Goal: Transaction & Acquisition: Purchase product/service

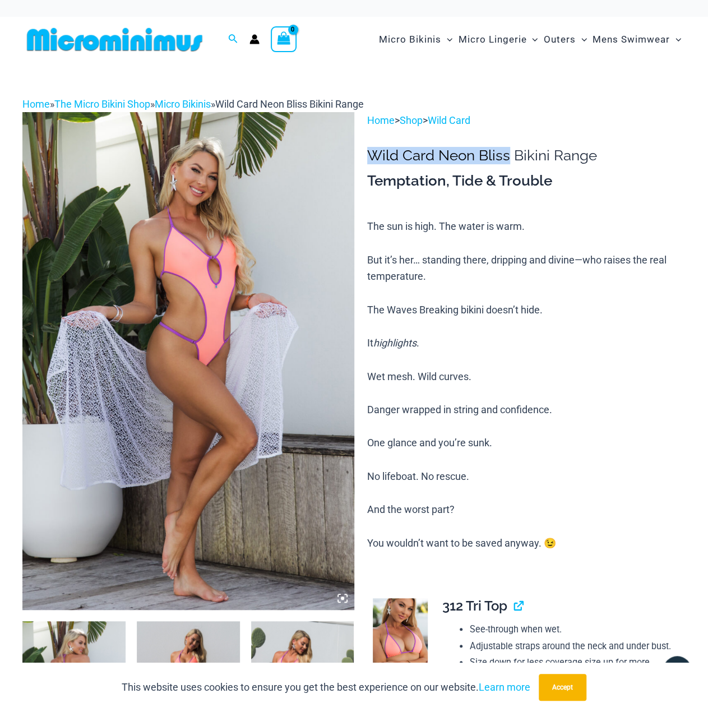
drag, startPoint x: 510, startPoint y: 155, endPoint x: 367, endPoint y: 152, distance: 142.5
click at [367, 152] on h1 "Wild Card Neon Bliss Bikini Range" at bounding box center [526, 155] width 319 height 17
copy h1 "Wild Card Neon Bliss"
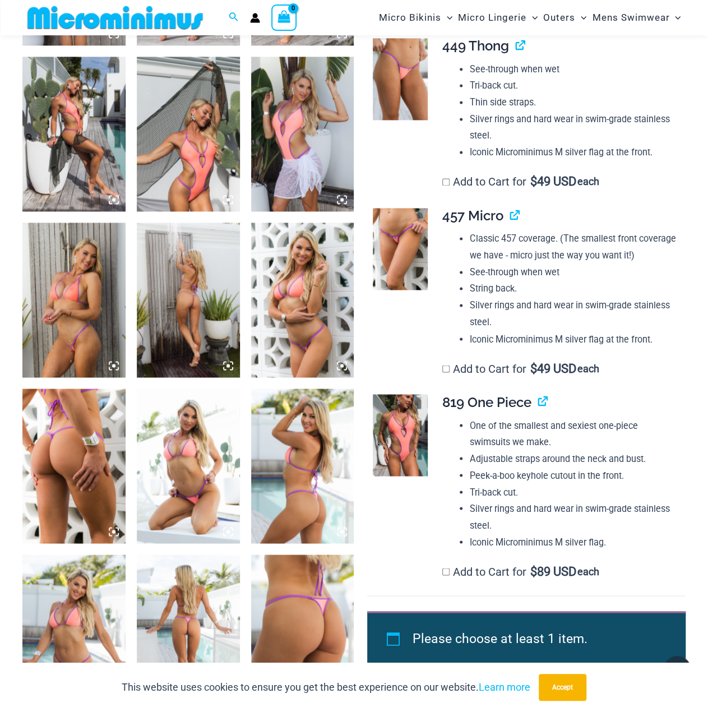
scroll to position [884, 0]
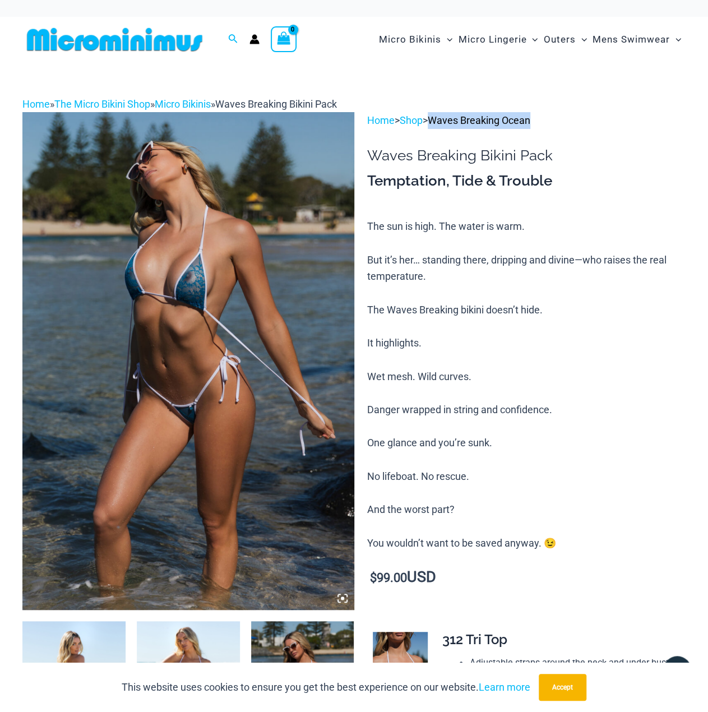
drag, startPoint x: 555, startPoint y: 121, endPoint x: 441, endPoint y: 120, distance: 113.8
click at [441, 120] on p "Home > Shop > Waves Breaking Ocean" at bounding box center [526, 120] width 319 height 17
copy link "Waves Breaking Ocean"
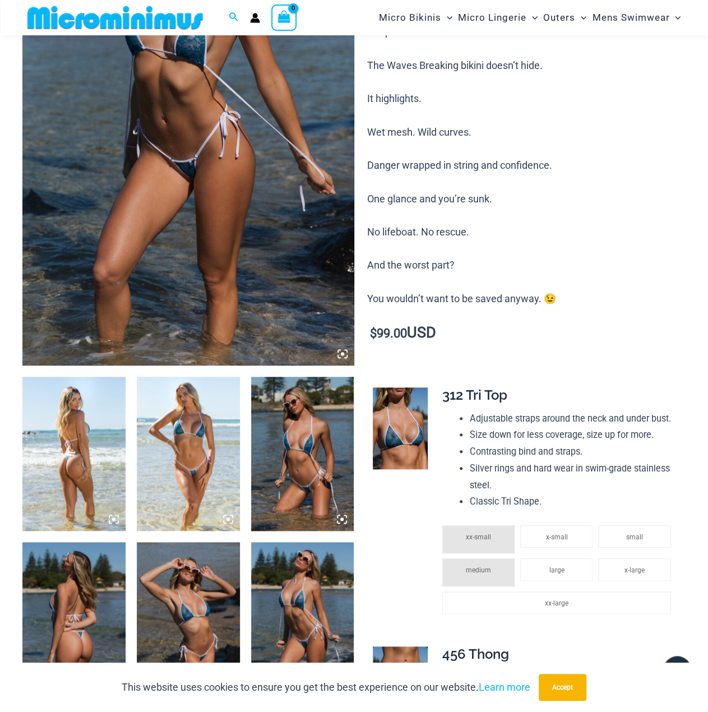
scroll to position [102, 0]
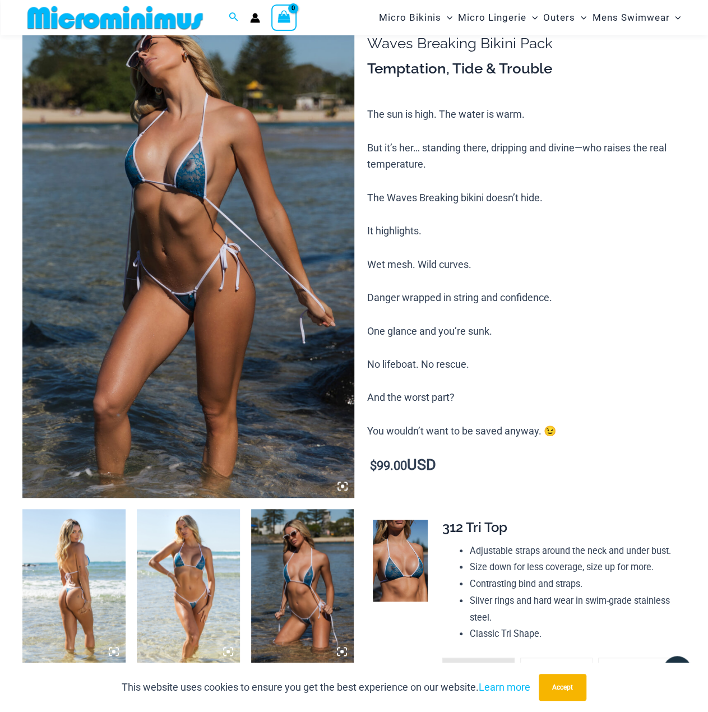
click at [245, 174] on img at bounding box center [188, 248] width 332 height 497
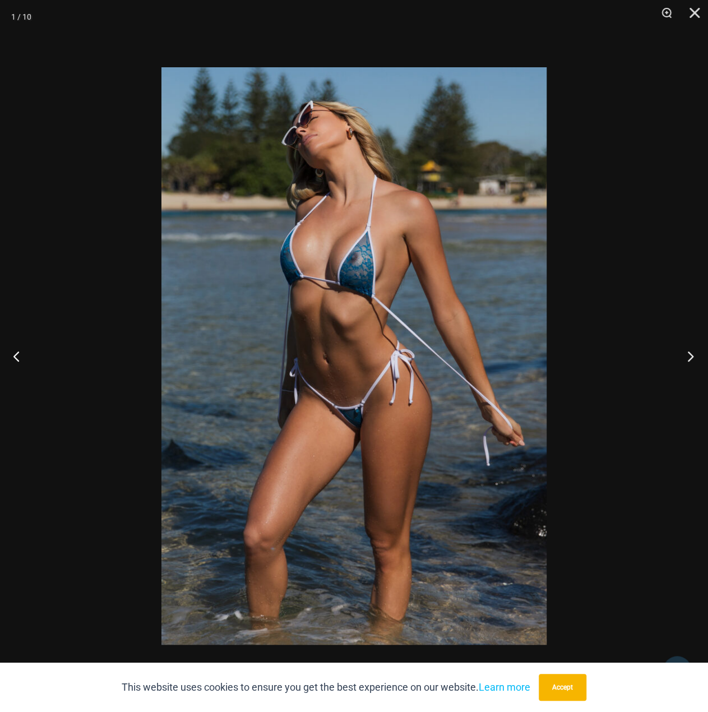
click at [688, 356] on button "Next" at bounding box center [687, 356] width 42 height 56
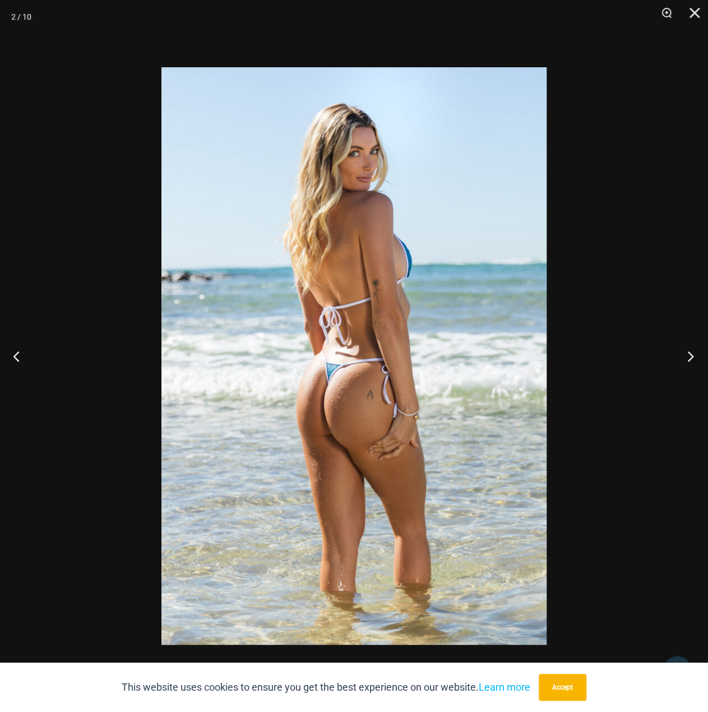
click at [690, 353] on button "Next" at bounding box center [687, 356] width 42 height 56
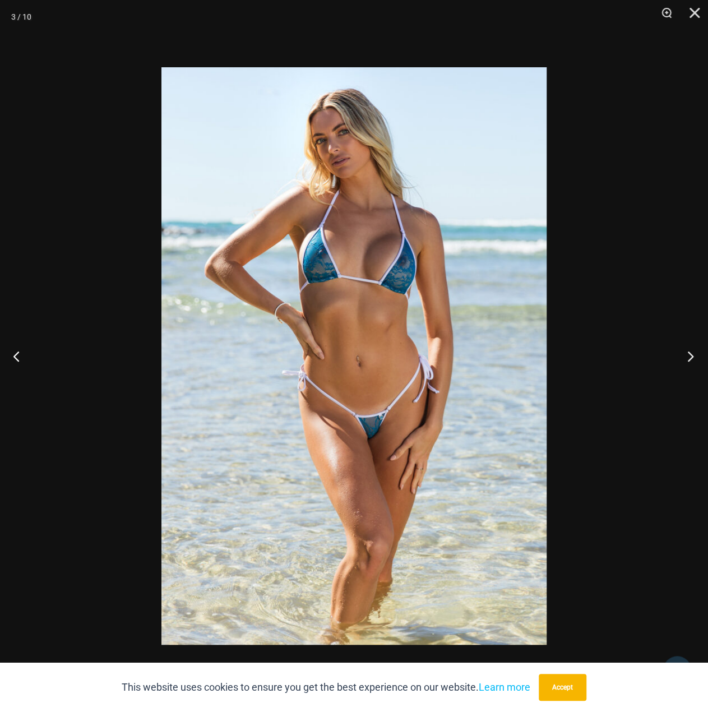
click at [690, 354] on button "Next" at bounding box center [687, 356] width 42 height 56
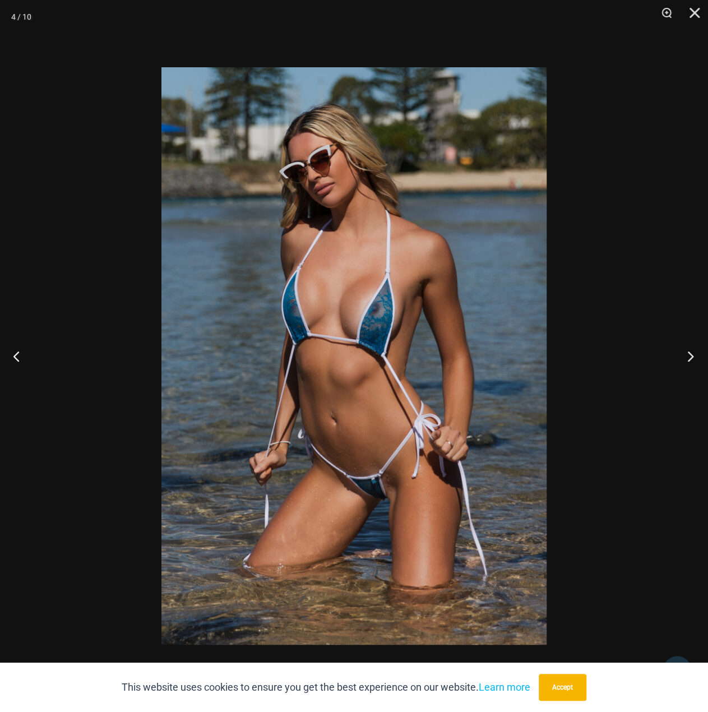
click at [694, 357] on button "Next" at bounding box center [687, 356] width 42 height 56
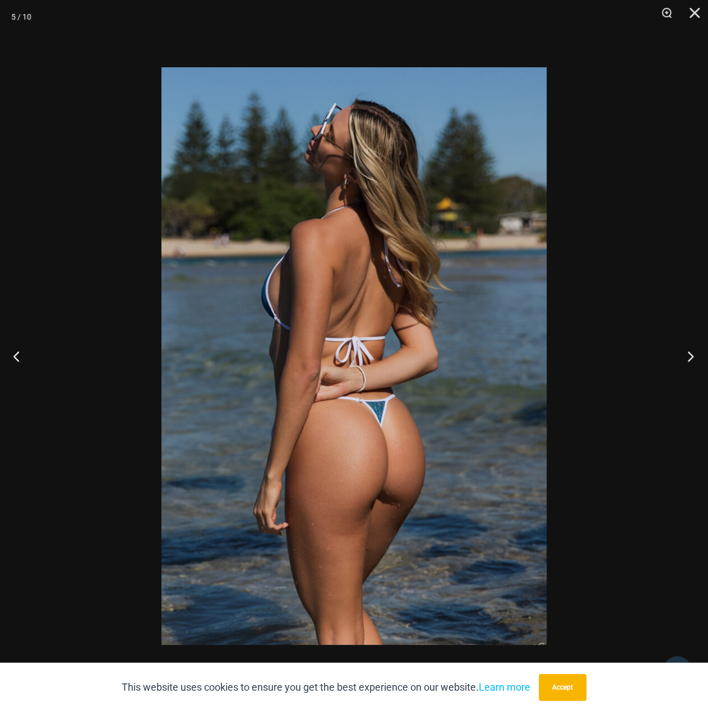
click at [690, 357] on button "Next" at bounding box center [687, 356] width 42 height 56
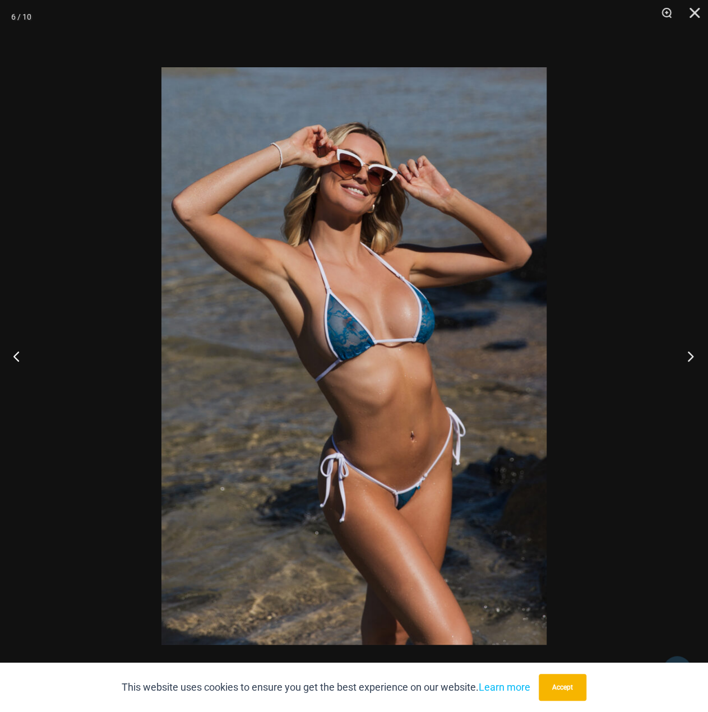
click at [691, 356] on button "Next" at bounding box center [687, 356] width 42 height 56
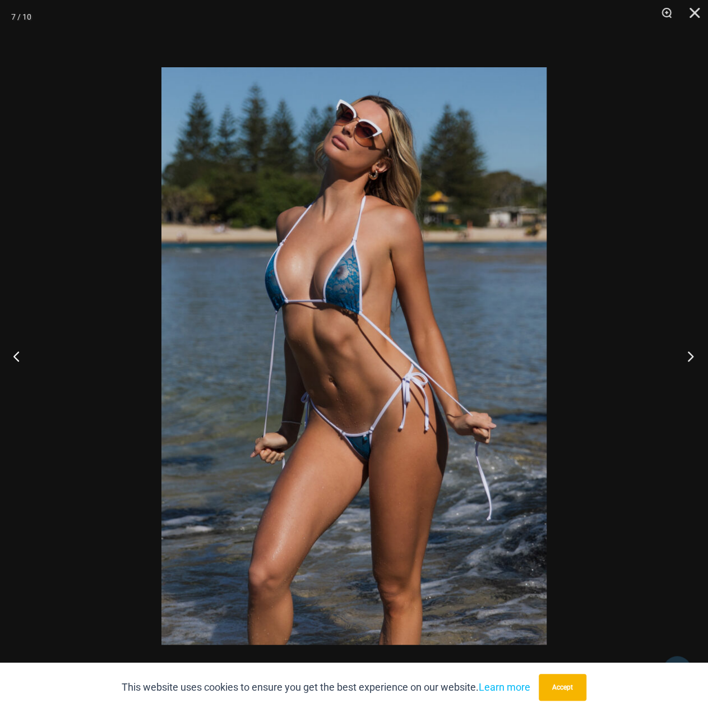
click at [690, 356] on button "Next" at bounding box center [687, 356] width 42 height 56
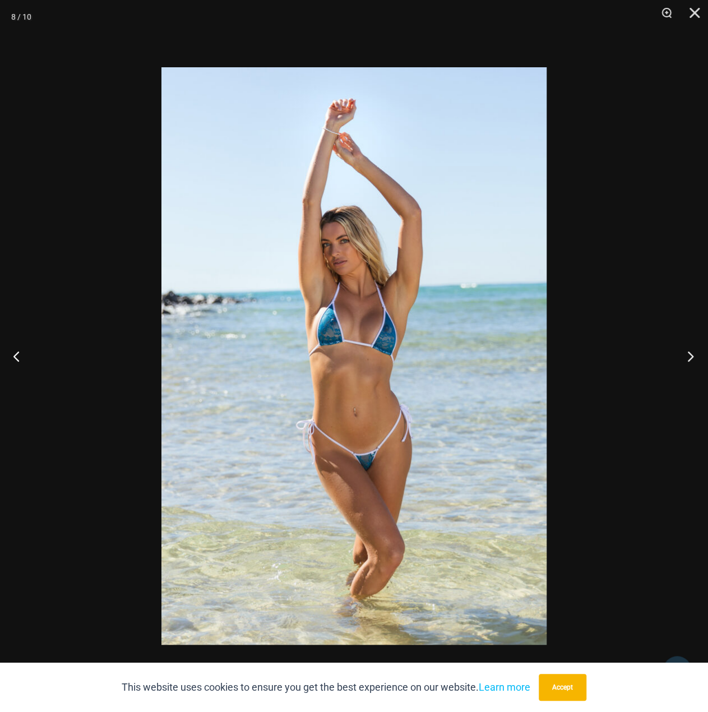
click at [689, 355] on button "Next" at bounding box center [687, 356] width 42 height 56
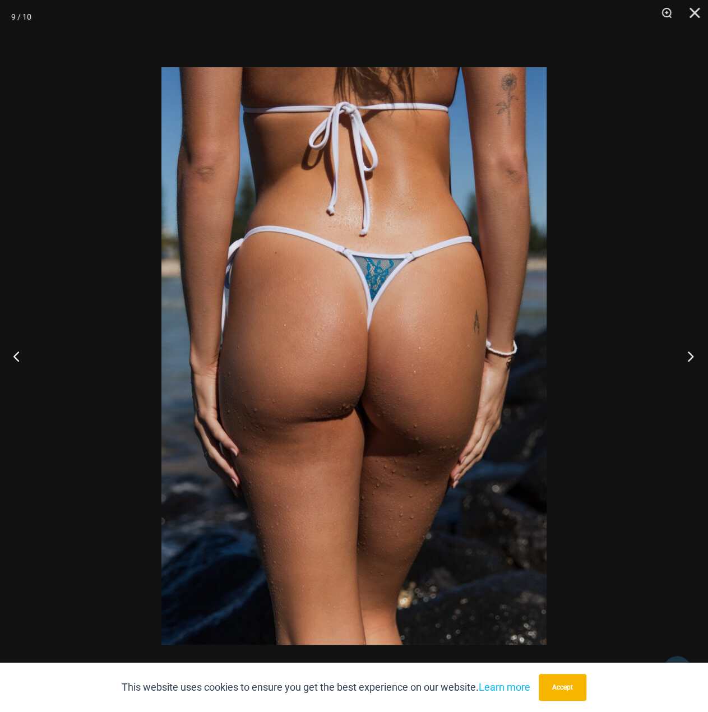
click at [689, 353] on button "Next" at bounding box center [687, 356] width 42 height 56
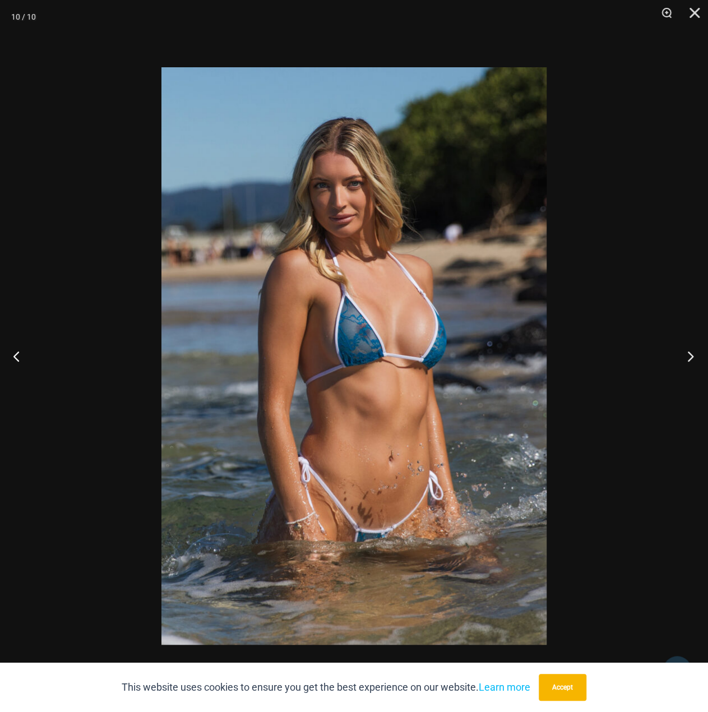
click at [689, 352] on button "Next" at bounding box center [687, 356] width 42 height 56
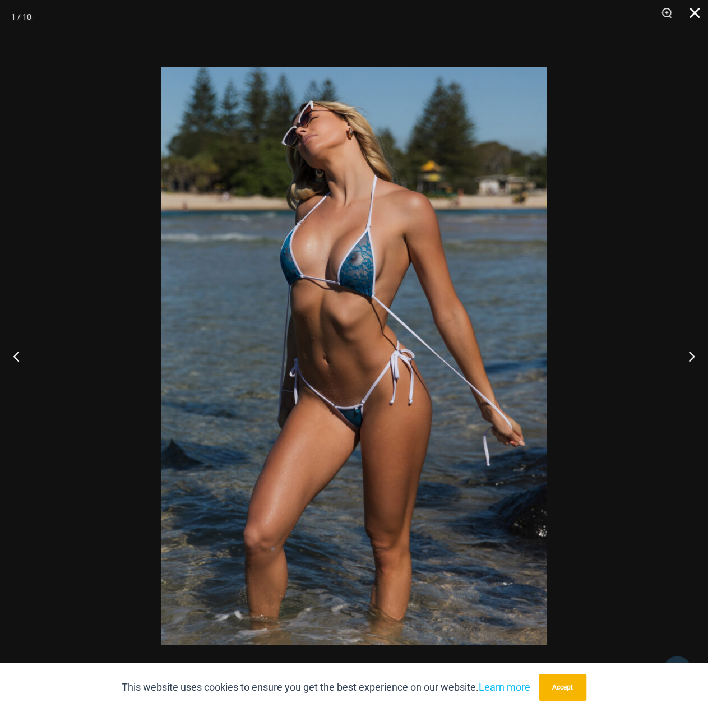
click at [691, 14] on button "Close" at bounding box center [691, 17] width 28 height 34
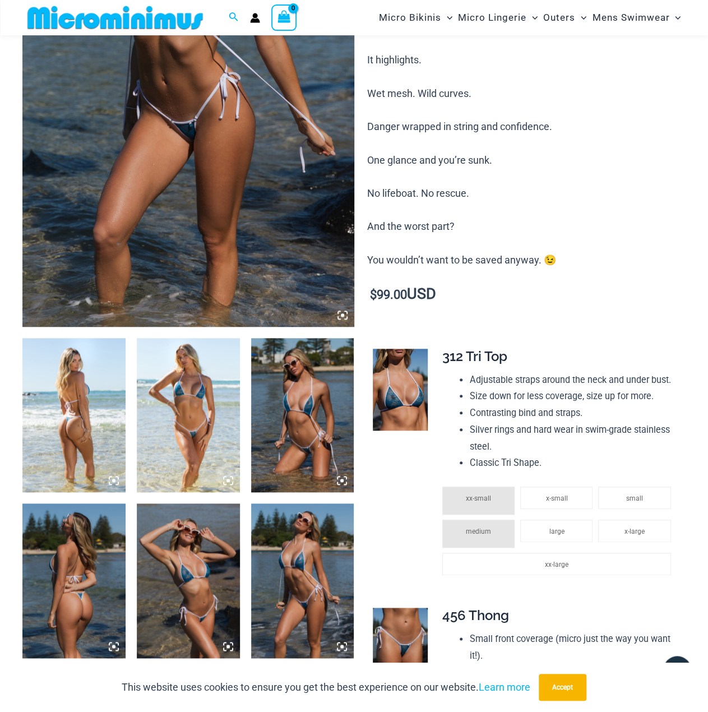
scroll to position [326, 0]
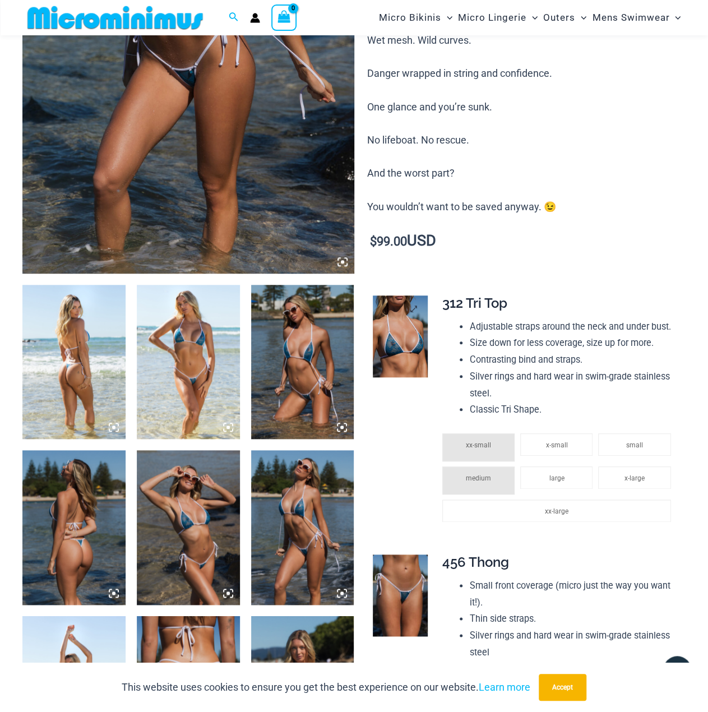
click at [403, 335] on img at bounding box center [400, 337] width 54 height 82
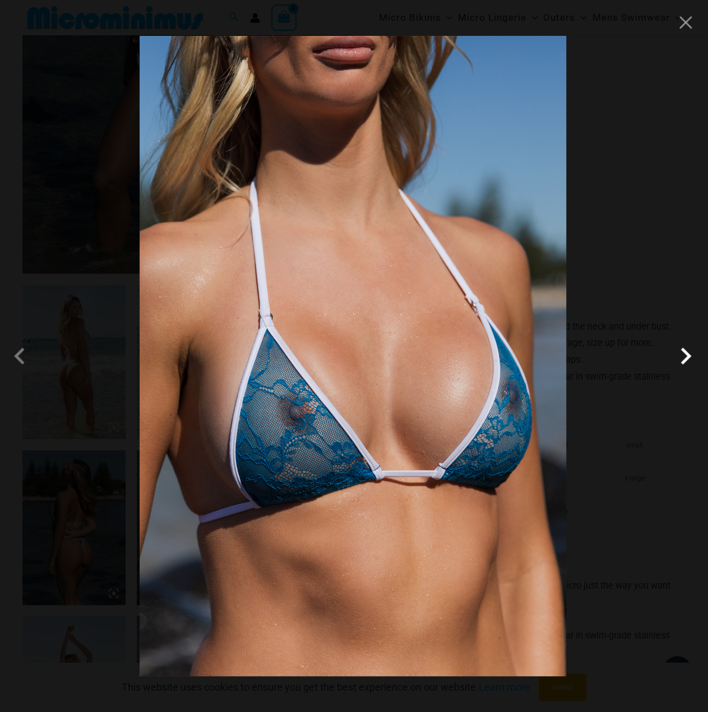
click at [685, 355] on span at bounding box center [686, 356] width 34 height 34
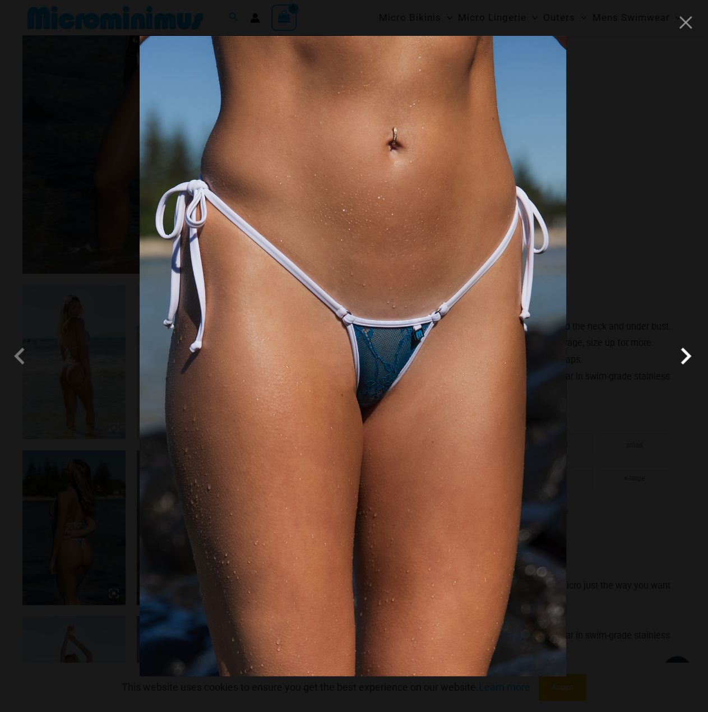
click at [685, 352] on span at bounding box center [686, 356] width 34 height 34
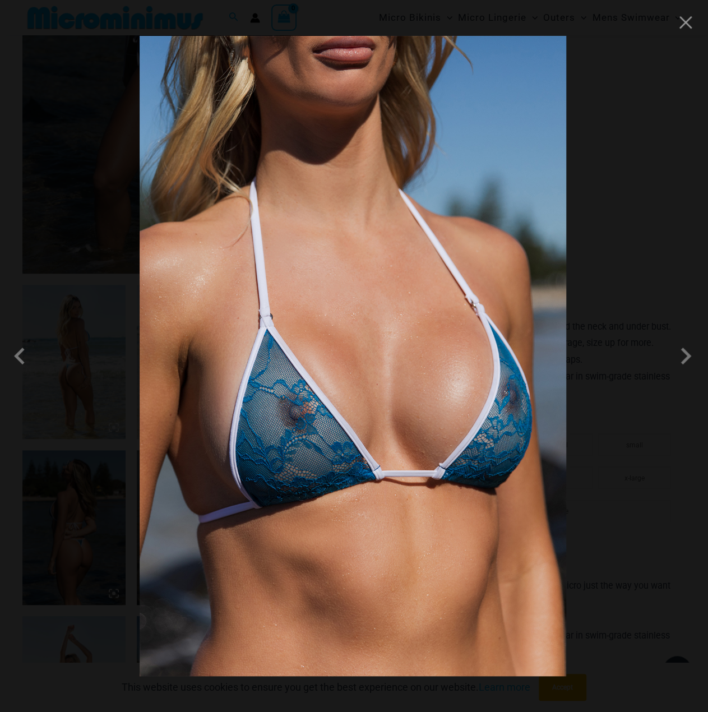
drag, startPoint x: 435, startPoint y: 256, endPoint x: 441, endPoint y: 255, distance: 6.3
click at [685, 356] on span at bounding box center [686, 356] width 34 height 34
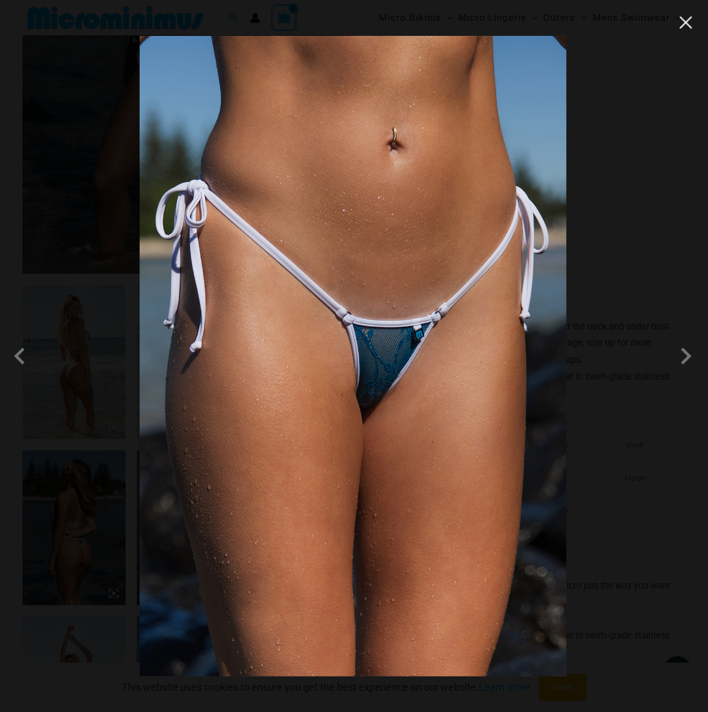
click at [690, 27] on button "Close" at bounding box center [685, 22] width 17 height 17
